Goal: Task Accomplishment & Management: Manage account settings

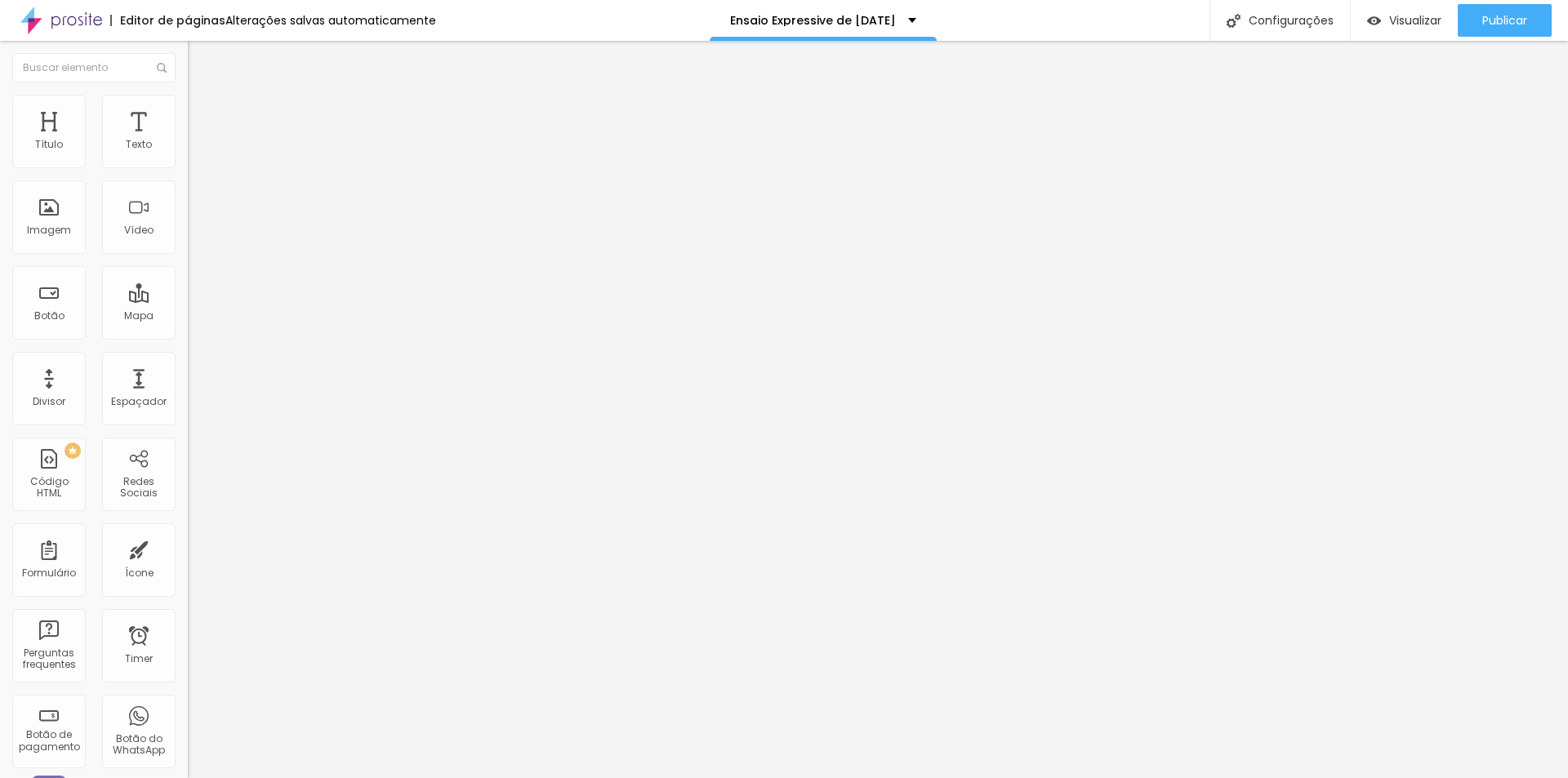
click at [188, 140] on span "Trocar imagem" at bounding box center [232, 134] width 89 height 14
click at [354, 777] on div at bounding box center [784, 788] width 1568 height 0
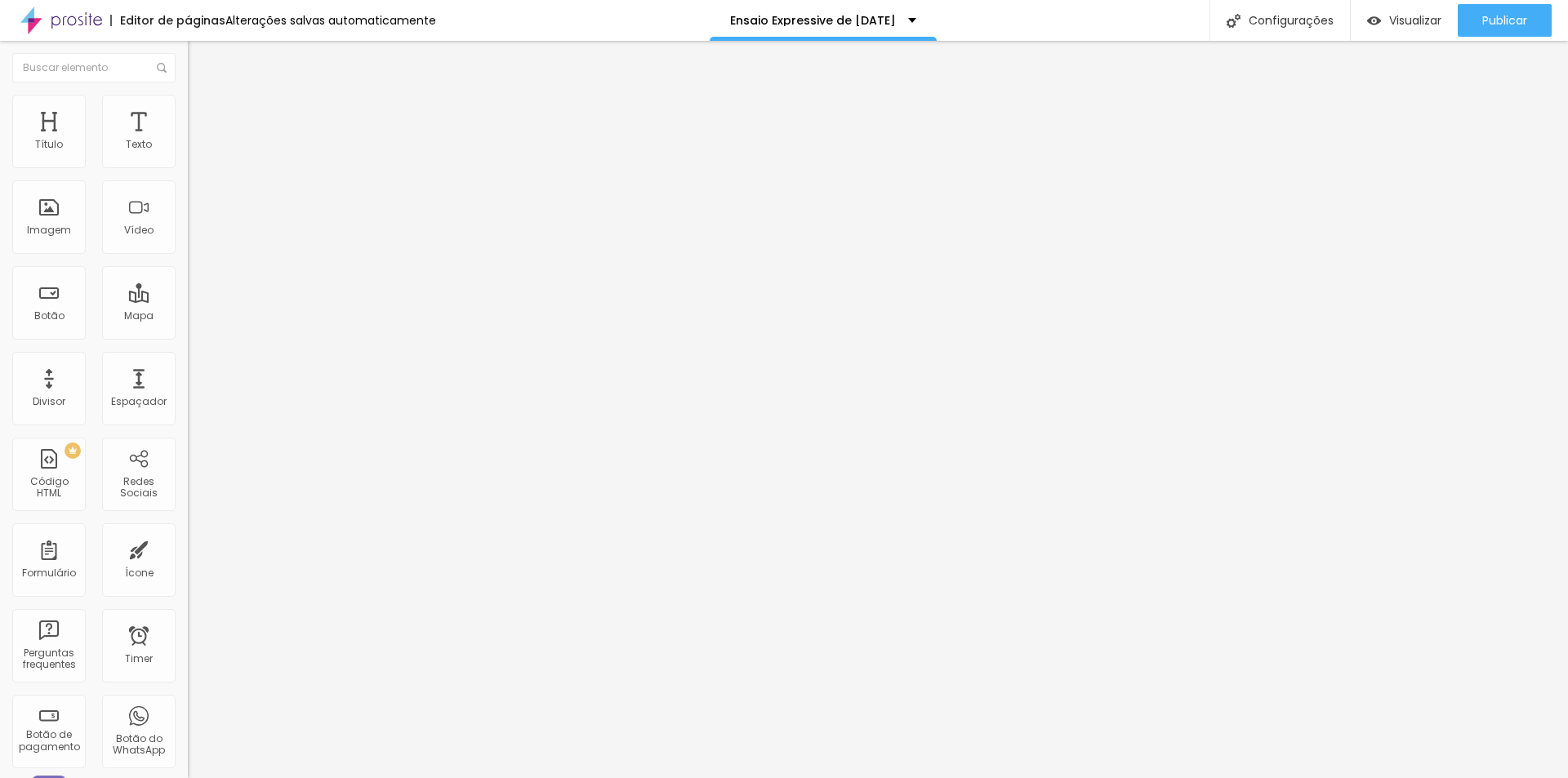
click at [188, 138] on div "Trocar imagem" at bounding box center [281, 133] width 188 height 12
click at [188, 140] on span "Trocar imagem" at bounding box center [232, 134] width 89 height 14
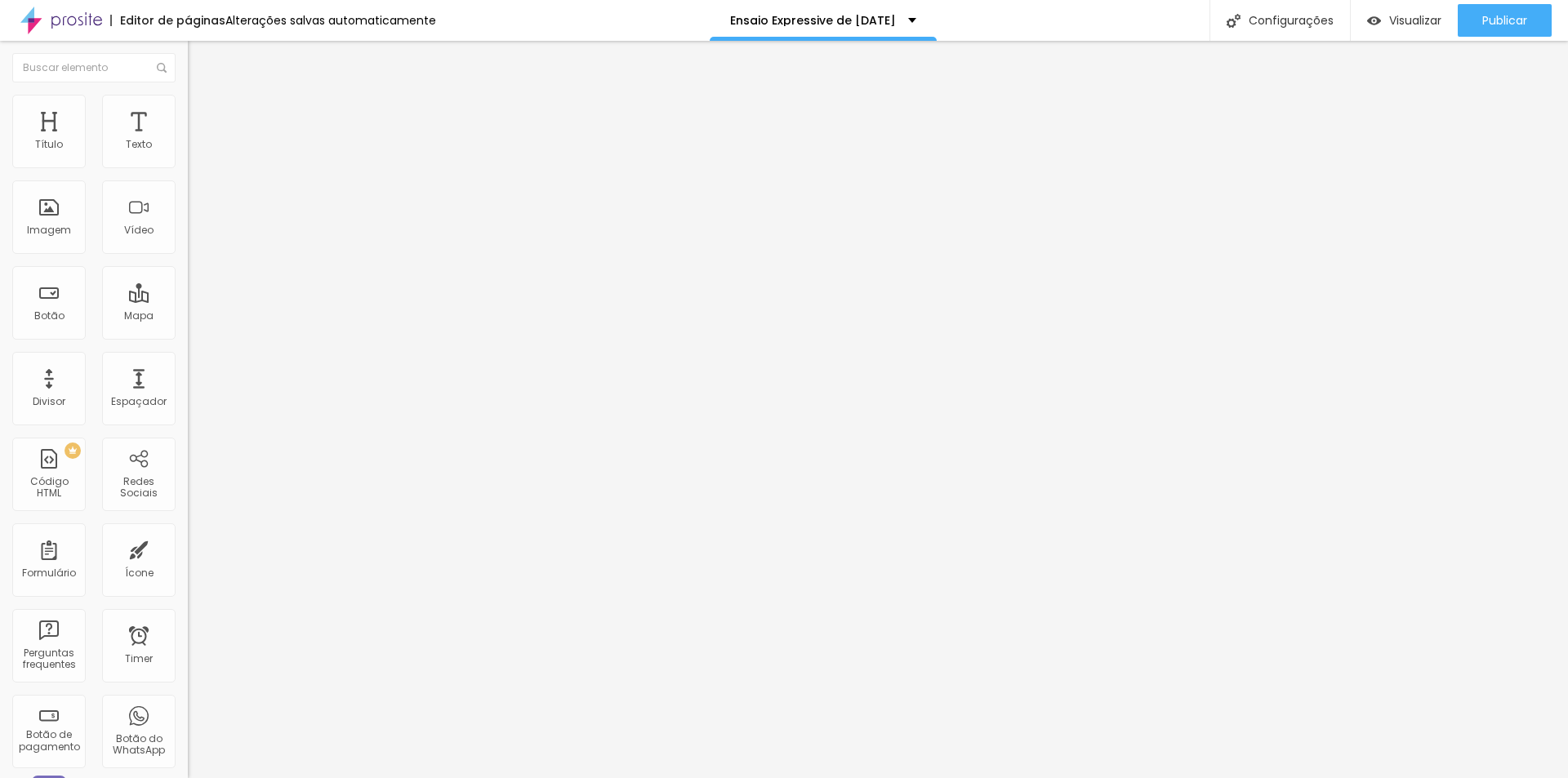
click at [188, 140] on span "Trocar imagem" at bounding box center [232, 134] width 89 height 14
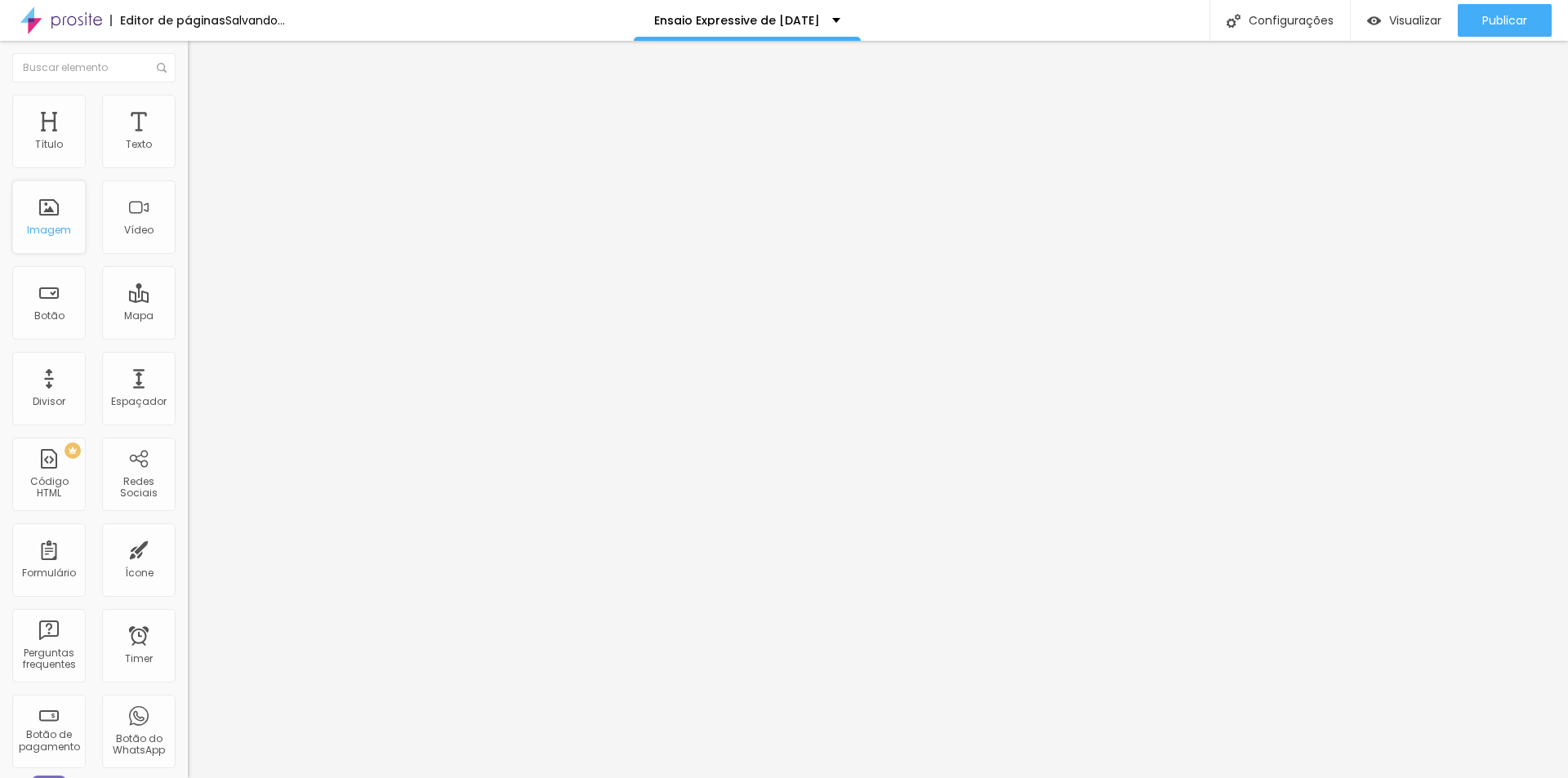
click at [53, 225] on div "Imagem" at bounding box center [48, 230] width 44 height 12
click at [188, 140] on span "Trocar imagem" at bounding box center [232, 134] width 89 height 14
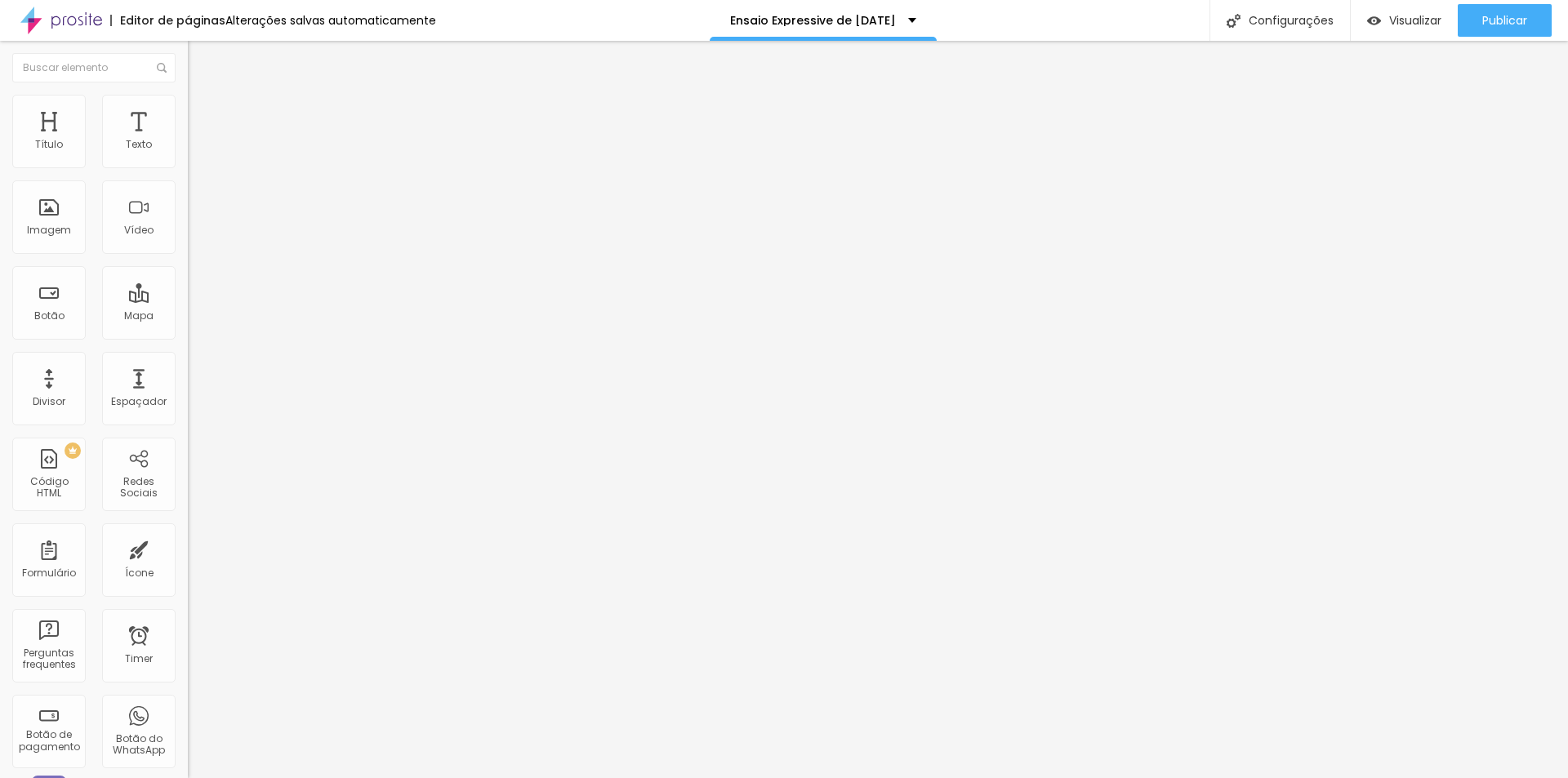
click at [188, 111] on img at bounding box center [195, 118] width 14 height 14
click at [188, 100] on img at bounding box center [195, 102] width 14 height 14
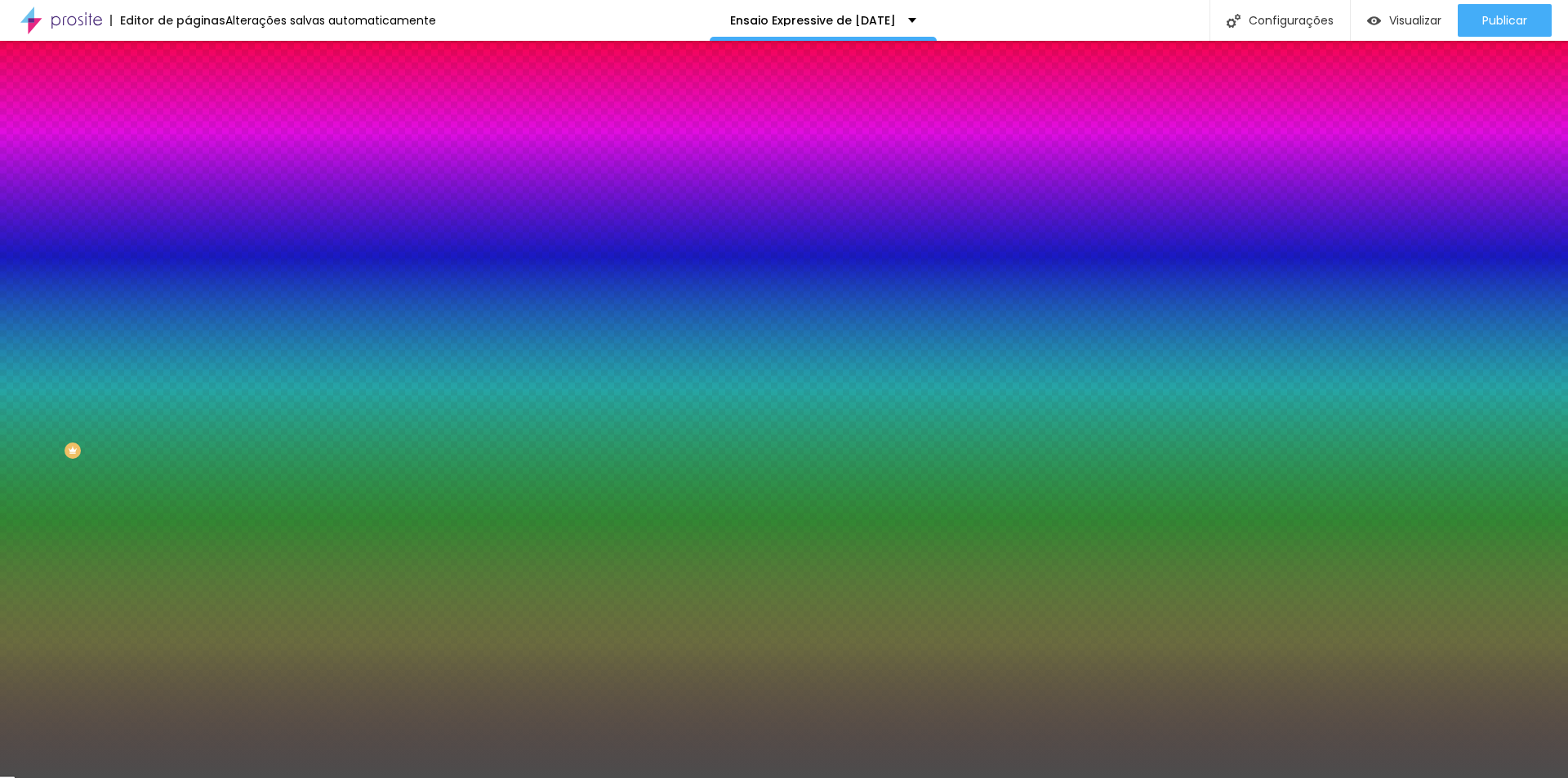
click at [260, 258] on span "DESATIVADO" at bounding box center [289, 253] width 60 height 10
click at [196, 287] on icon "button" at bounding box center [198, 283] width 6 height 6
click at [359, 777] on div at bounding box center [784, 788] width 1568 height 0
click at [341, 777] on div at bounding box center [784, 788] width 1568 height 0
click at [261, 777] on div at bounding box center [784, 778] width 1568 height 0
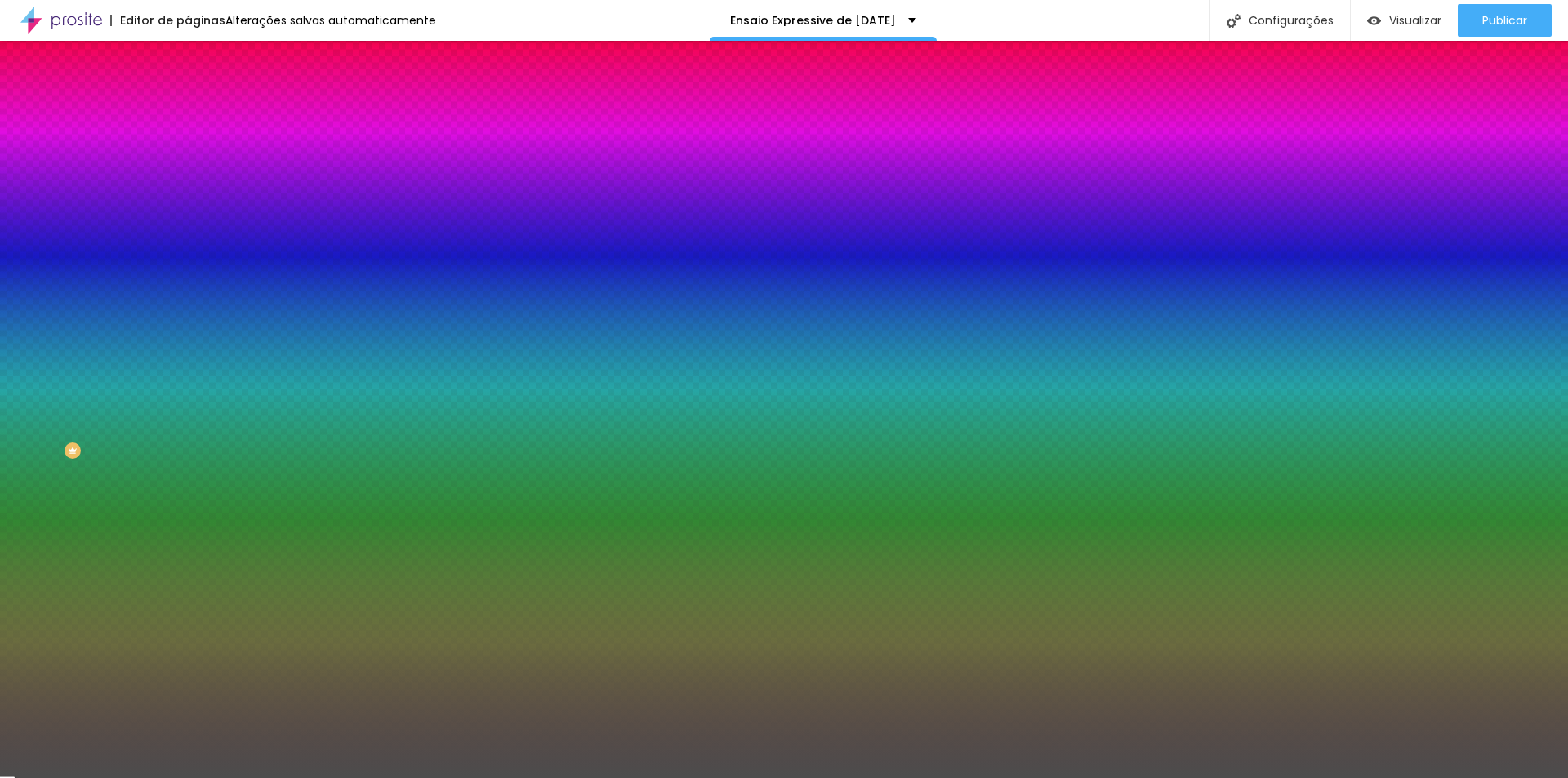
click at [188, 95] on li "Conteúdo" at bounding box center [281, 87] width 188 height 16
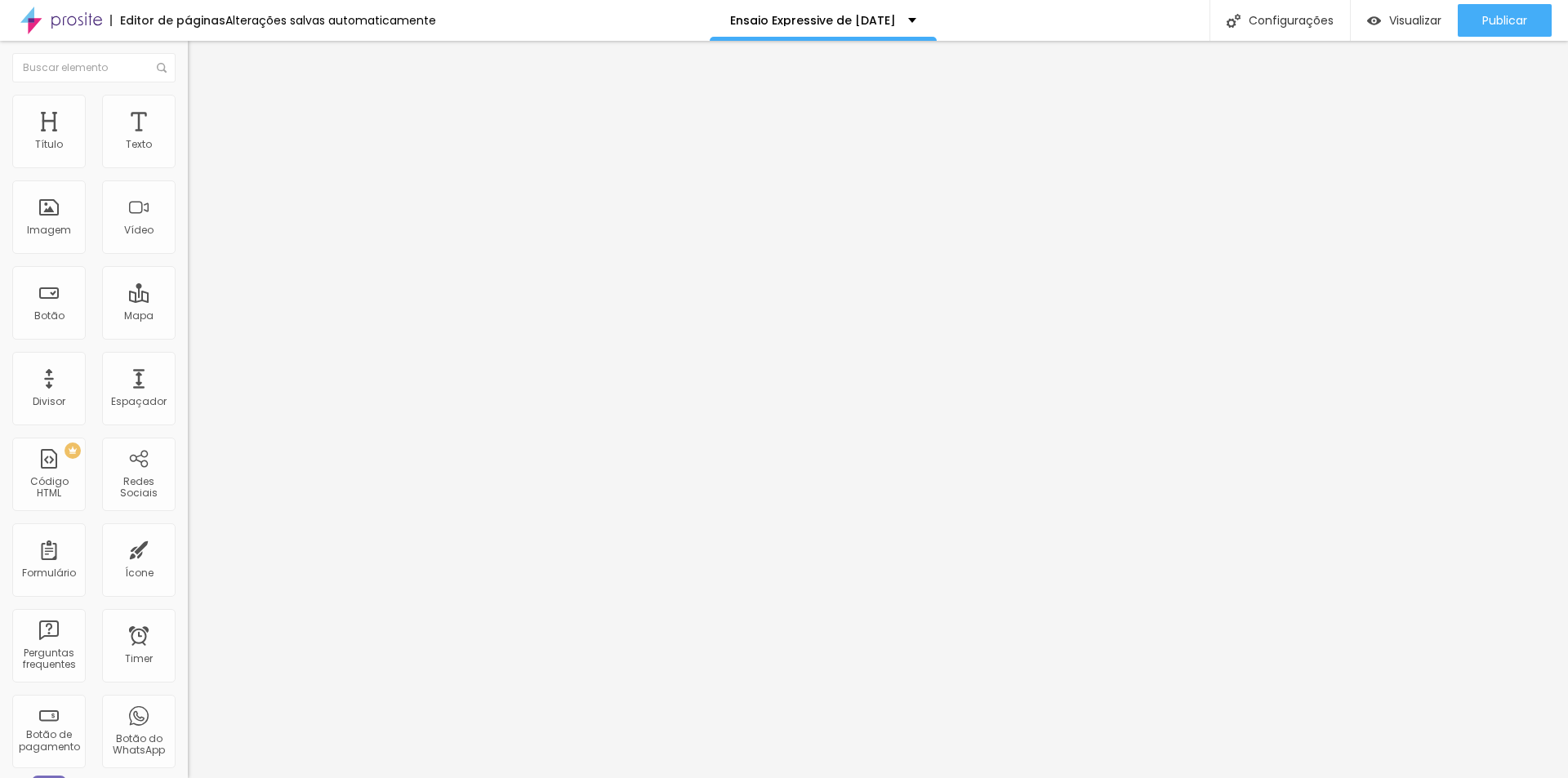
click at [188, 148] on span "Encaixotado" at bounding box center [219, 142] width 63 height 14
click at [188, 174] on span "Completo" at bounding box center [213, 167] width 50 height 14
click at [188, 158] on span "Encaixotado" at bounding box center [219, 152] width 63 height 14
click at [1407, 21] on span "Visualizar" at bounding box center [1415, 21] width 53 height 13
click at [1506, 21] on span "Publicar" at bounding box center [1505, 21] width 45 height 13
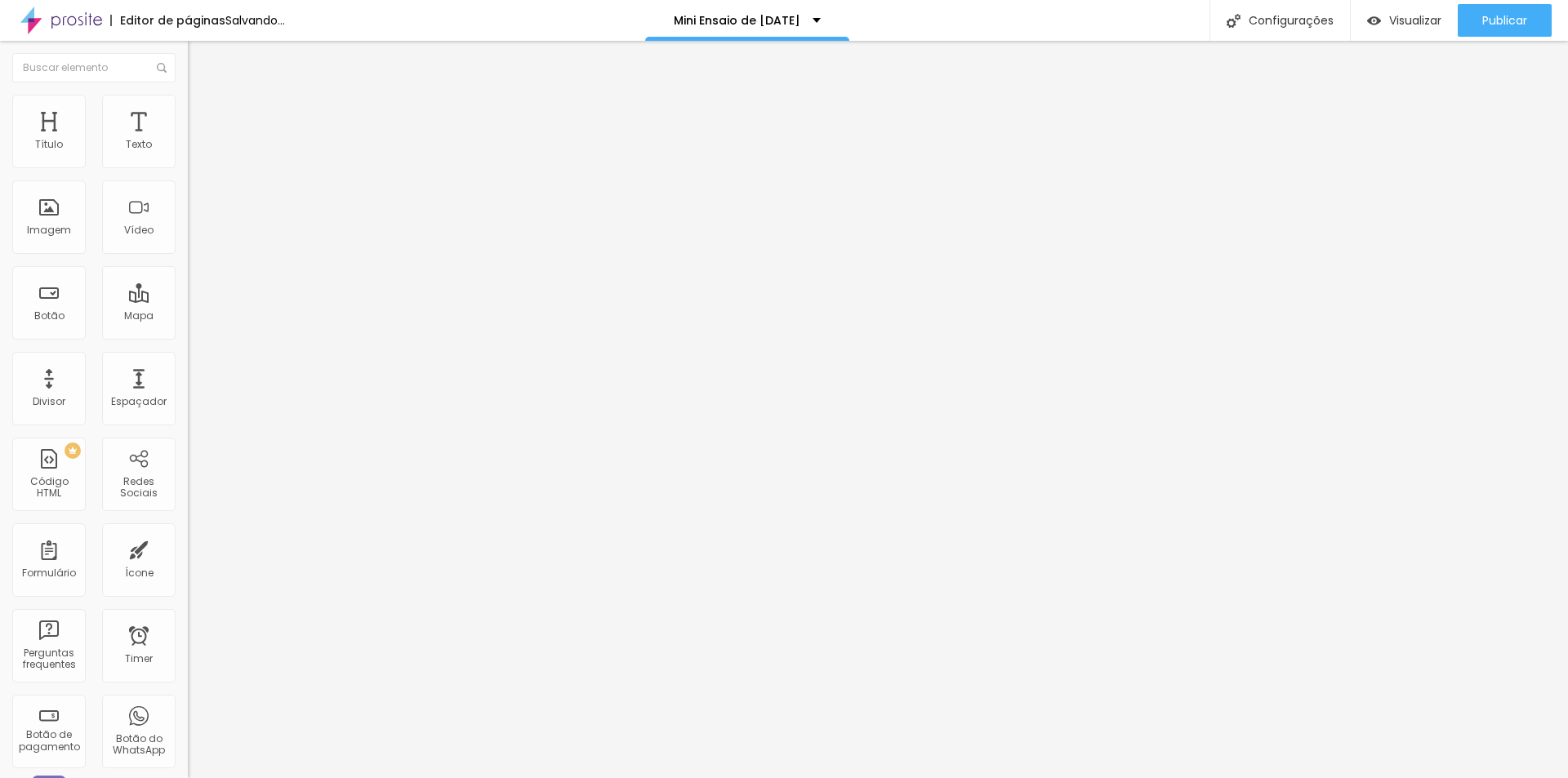
click at [188, 140] on span "Trocar imagem" at bounding box center [232, 134] width 89 height 14
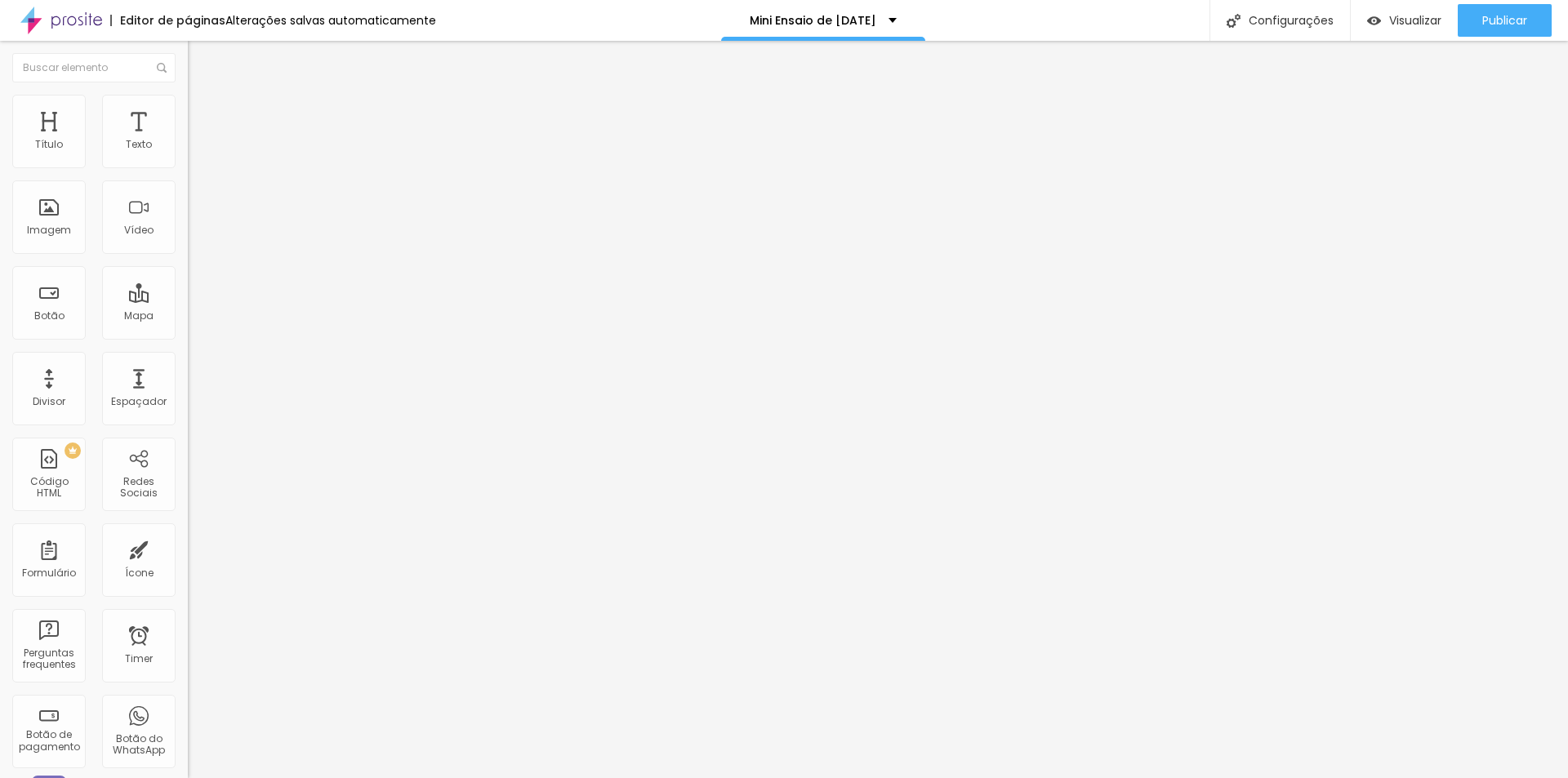
click at [188, 140] on span "Trocar imagem" at bounding box center [232, 134] width 89 height 14
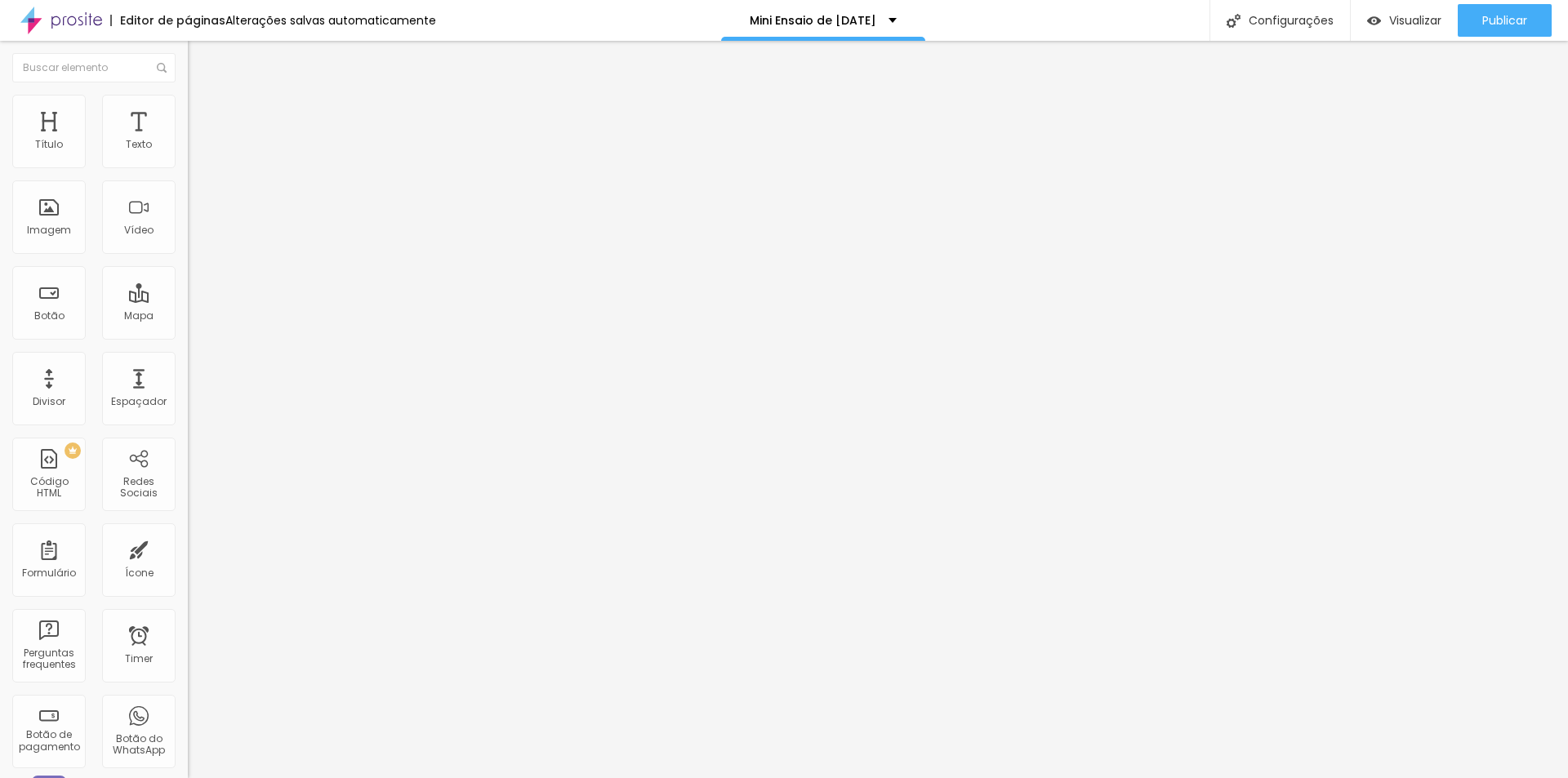
click at [188, 140] on span "Trocar imagem" at bounding box center [232, 134] width 89 height 14
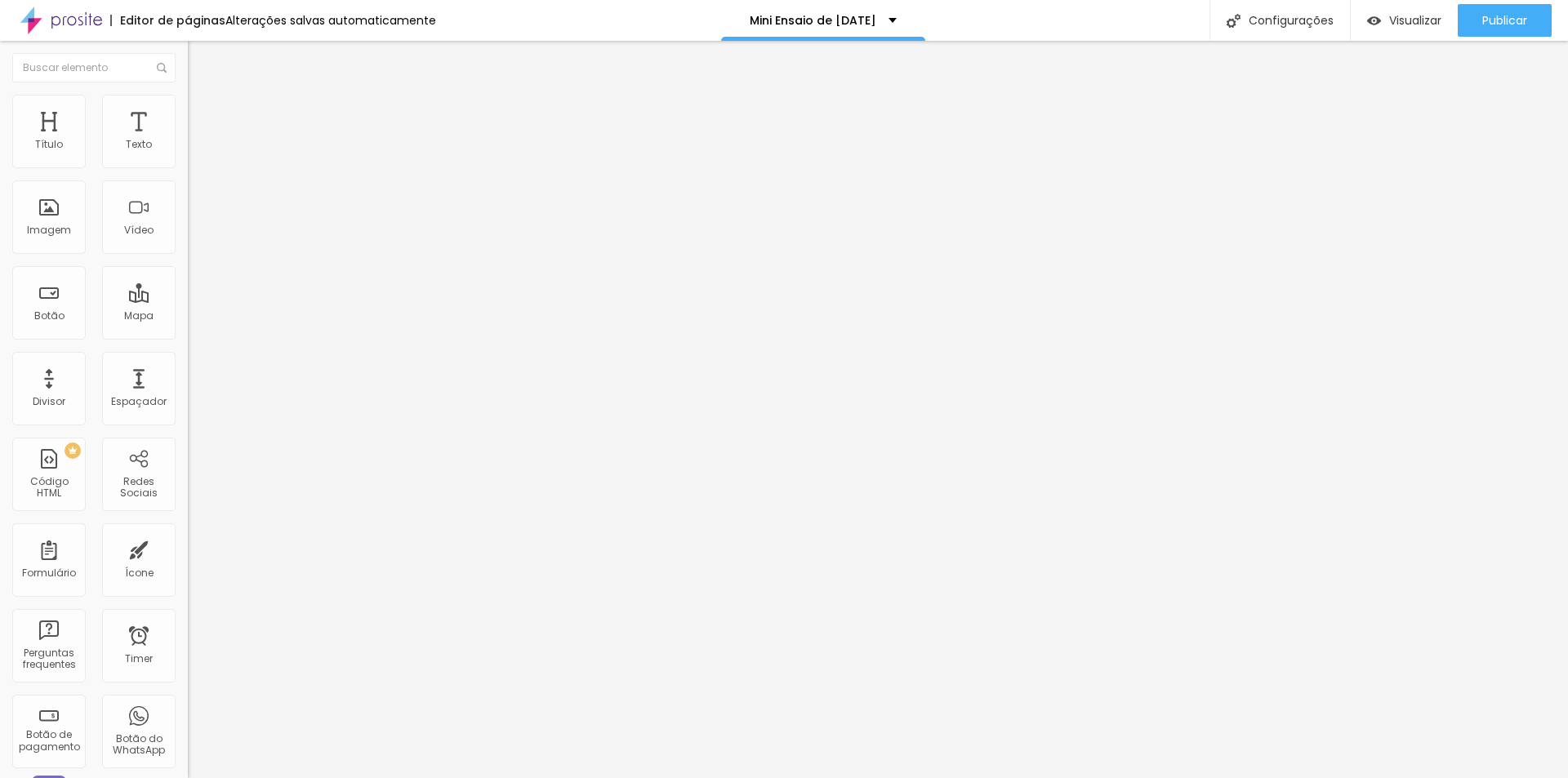
click at [188, 140] on span "Trocar imagem" at bounding box center [232, 134] width 89 height 14
click at [188, 100] on li "Avançado" at bounding box center [281, 103] width 188 height 16
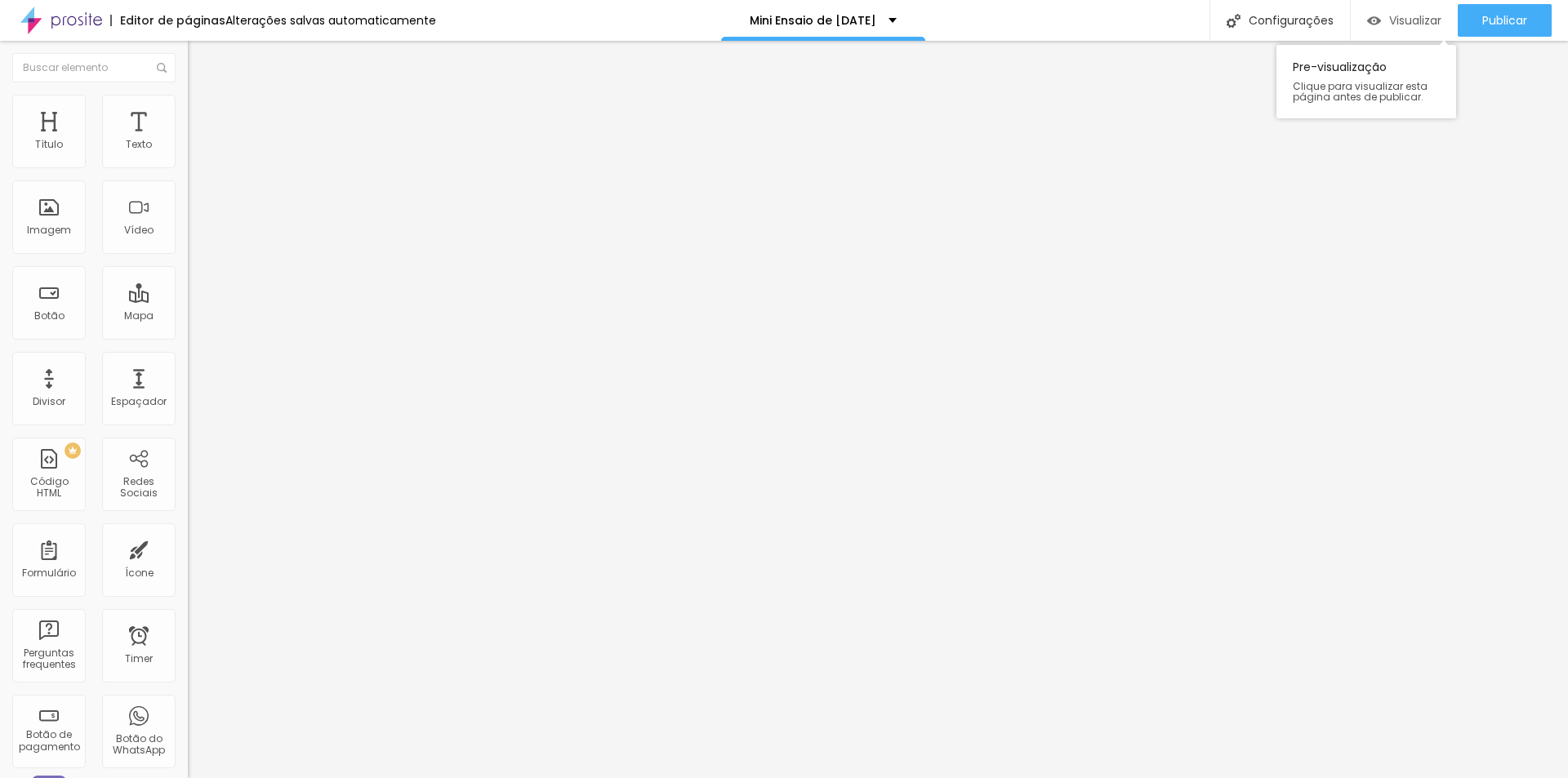
click at [1403, 21] on span "Visualizar" at bounding box center [1415, 21] width 53 height 13
